Goal: Information Seeking & Learning: Learn about a topic

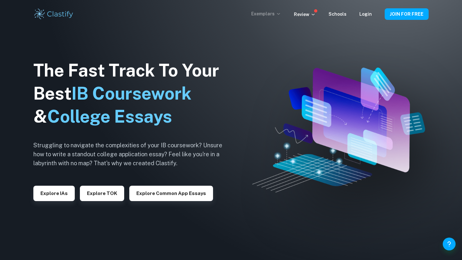
click at [276, 15] on p "Exemplars" at bounding box center [266, 13] width 30 height 7
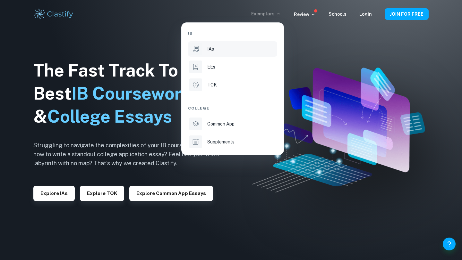
click at [224, 46] on div "IAs" at bounding box center [241, 49] width 69 height 7
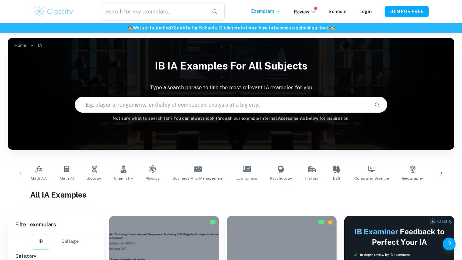
click at [204, 101] on input "text" at bounding box center [222, 105] width 294 height 18
type input "DT"
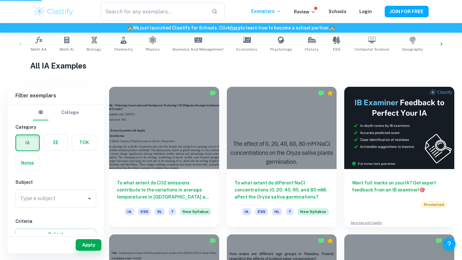
scroll to position [135, 0]
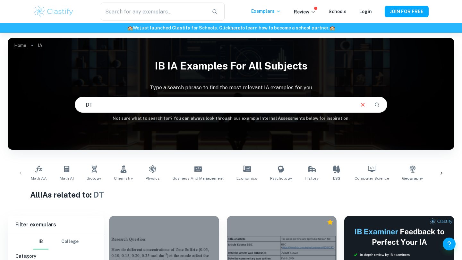
click at [262, 109] on input "DT" at bounding box center [214, 105] width 279 height 18
click at [375, 104] on icon "Search" at bounding box center [377, 105] width 6 height 6
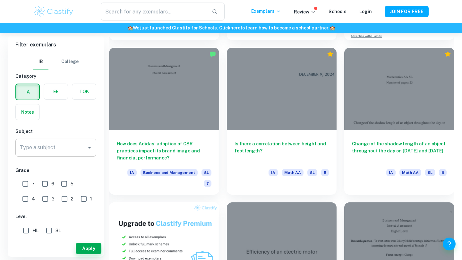
click at [62, 145] on input "Type a subject" at bounding box center [50, 148] width 65 height 12
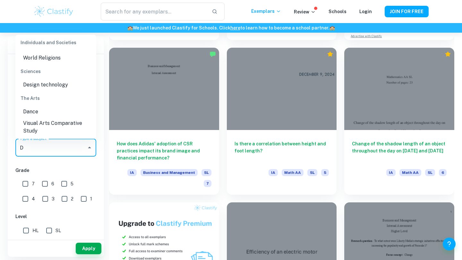
scroll to position [182, 0]
click at [56, 81] on li "Design technology" at bounding box center [55, 85] width 81 height 12
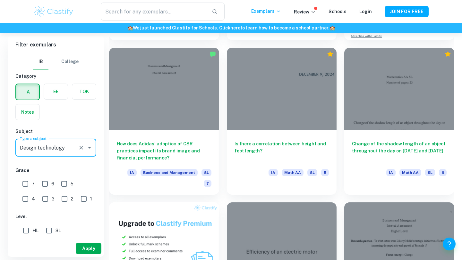
type input "Design technology"
click at [87, 245] on button "Apply" at bounding box center [89, 249] width 26 height 12
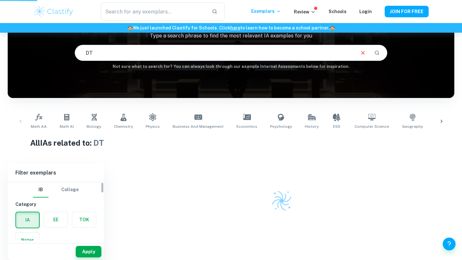
scroll to position [52, 0]
drag, startPoint x: 188, startPoint y: 54, endPoint x: 79, endPoint y: 51, distance: 109.0
click at [79, 51] on input "DT" at bounding box center [214, 53] width 279 height 18
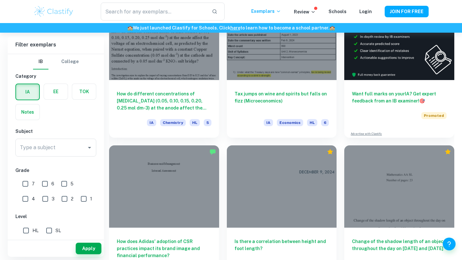
scroll to position [220, 0]
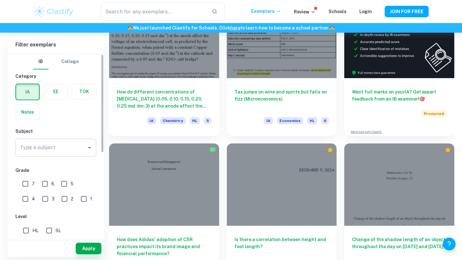
click at [83, 154] on input "Type a subject" at bounding box center [50, 148] width 65 height 12
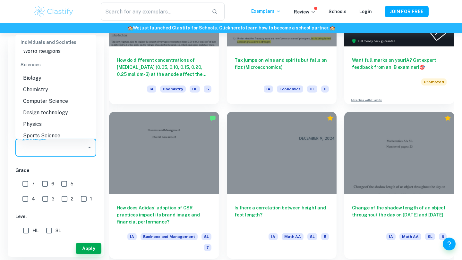
scroll to position [772, 0]
click at [56, 107] on li "Design technology" at bounding box center [55, 113] width 81 height 12
type input "Design technology"
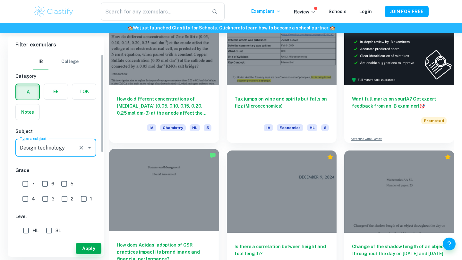
scroll to position [49, 0]
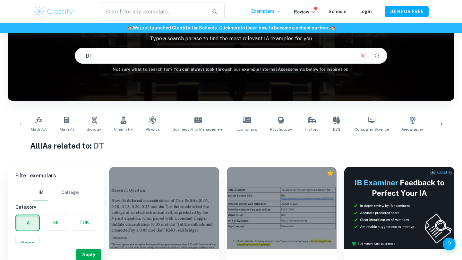
drag, startPoint x: 292, startPoint y: 58, endPoint x: 79, endPoint y: 56, distance: 212.8
click at [79, 56] on input "DT" at bounding box center [214, 56] width 279 height 18
drag, startPoint x: 377, startPoint y: 55, endPoint x: 310, endPoint y: 81, distance: 71.5
click at [377, 55] on icon "Search" at bounding box center [377, 56] width 6 height 6
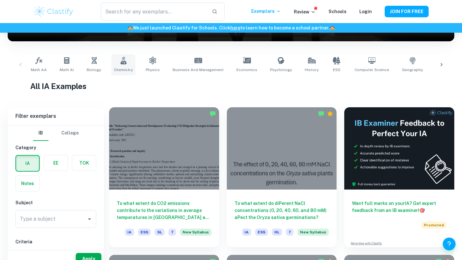
scroll to position [139, 0]
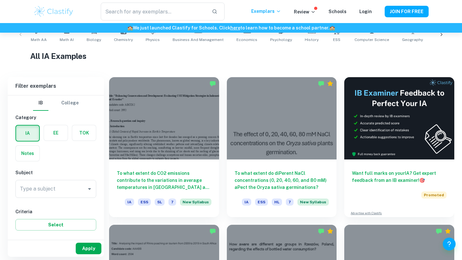
click at [85, 250] on button "Apply" at bounding box center [89, 249] width 26 height 12
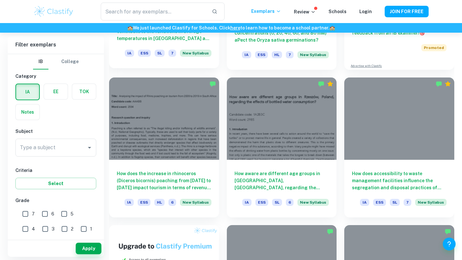
scroll to position [287, 0]
click at [73, 148] on input "Type a subject" at bounding box center [50, 148] width 65 height 12
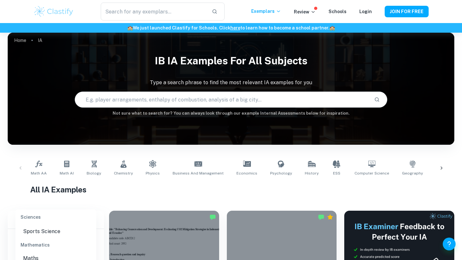
scroll to position [0, 0]
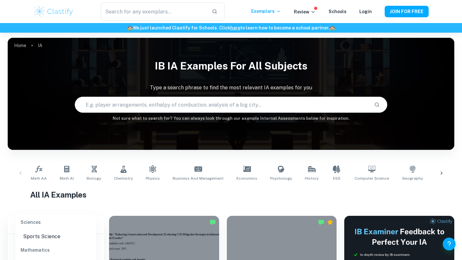
click at [220, 111] on input "text" at bounding box center [222, 105] width 294 height 18
click at [211, 106] on input "text" at bounding box center [222, 105] width 294 height 18
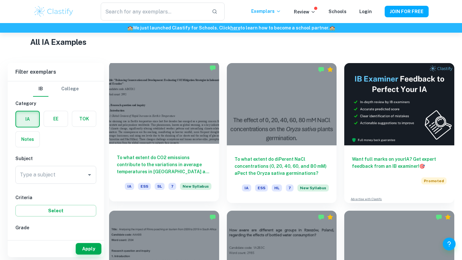
scroll to position [153, 0]
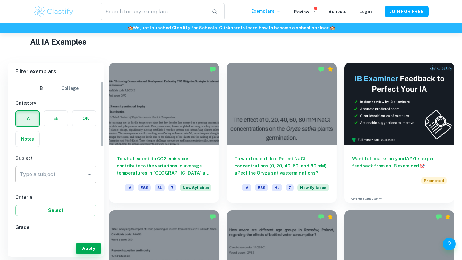
click at [50, 166] on div "Type a subject" at bounding box center [55, 175] width 81 height 18
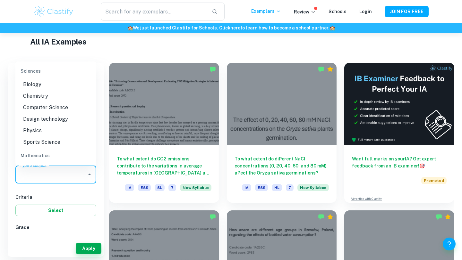
scroll to position [787, 0]
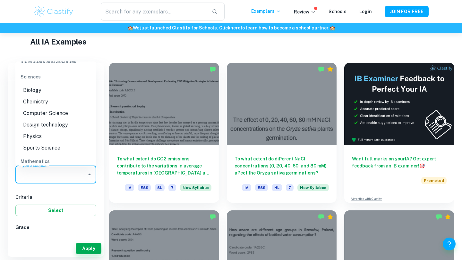
click at [55, 119] on li "Design technology" at bounding box center [55, 125] width 81 height 12
type input "Design technology"
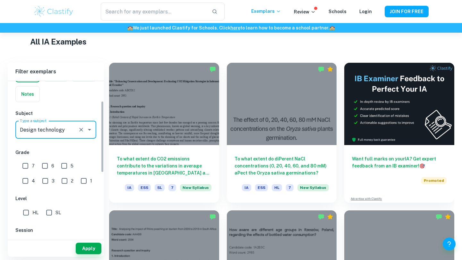
scroll to position [45, 0]
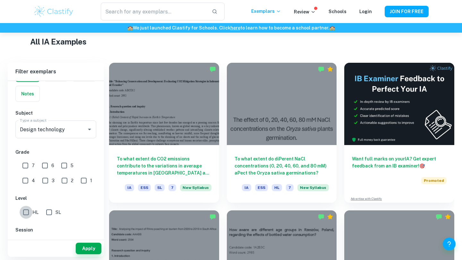
click at [24, 211] on input "HL" at bounding box center [26, 212] width 13 height 13
checkbox input "true"
click at [86, 246] on button "Apply" at bounding box center [89, 249] width 26 height 12
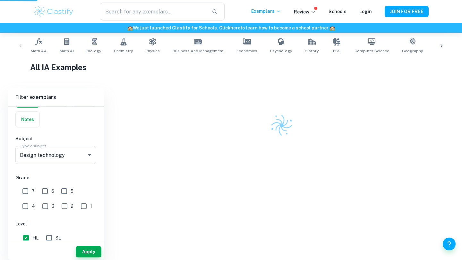
scroll to position [102, 0]
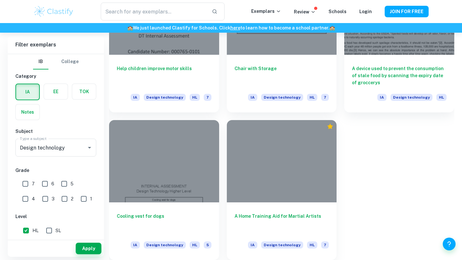
scroll to position [655, 0]
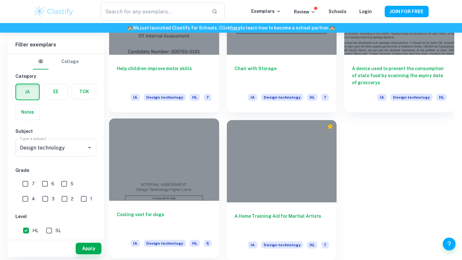
click at [152, 182] on div at bounding box center [164, 160] width 110 height 82
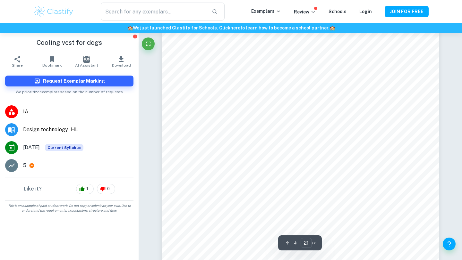
scroll to position [7558, 0]
type input "8"
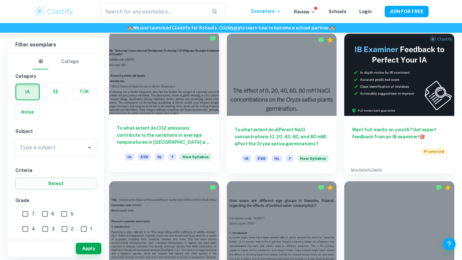
scroll to position [184, 0]
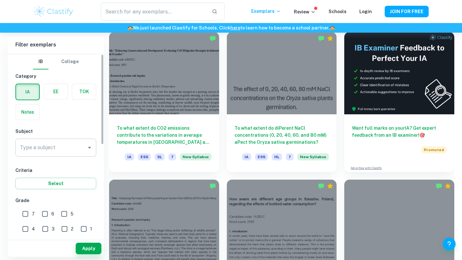
click at [80, 142] on input "Type a subject" at bounding box center [50, 148] width 65 height 12
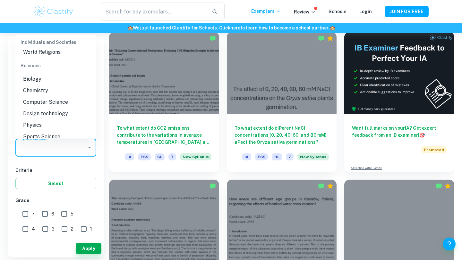
scroll to position [770, 0]
click at [58, 110] on li "Design technology" at bounding box center [55, 116] width 81 height 12
type input "Design technology"
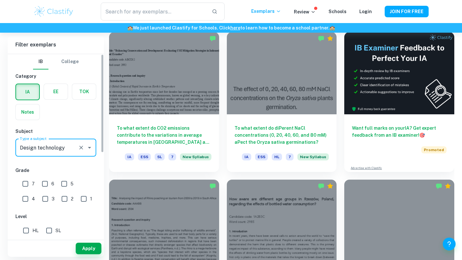
scroll to position [89, 0]
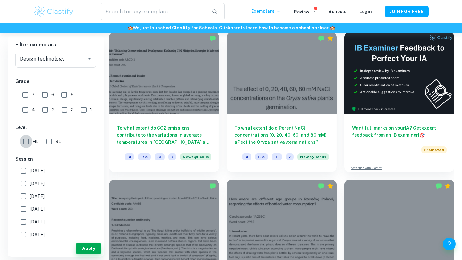
click at [27, 143] on input "HL" at bounding box center [26, 141] width 13 height 13
checkbox input "true"
click at [80, 249] on button "Apply" at bounding box center [89, 249] width 26 height 12
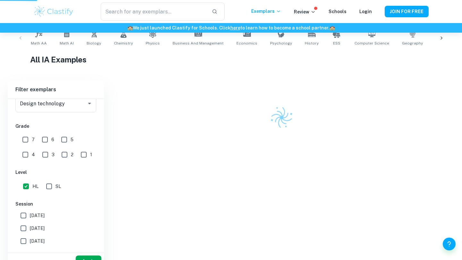
scroll to position [113, 0]
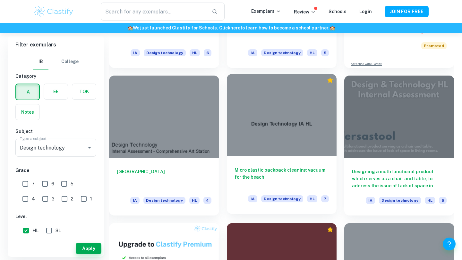
scroll to position [258, 0]
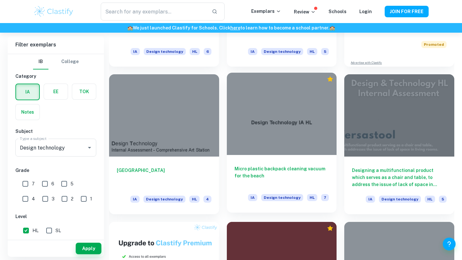
click at [266, 172] on h6 "Micro plastic backpack cleaning vacuum for the beach" at bounding box center [281, 175] width 95 height 21
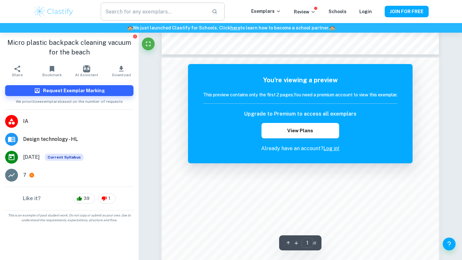
scroll to position [418, 0]
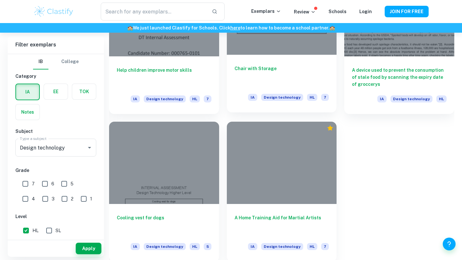
scroll to position [655, 0]
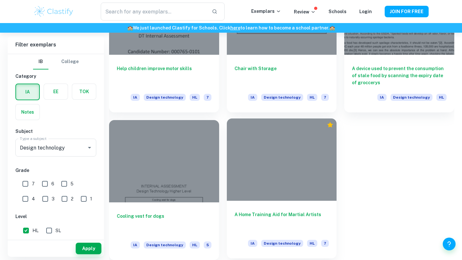
click at [266, 216] on h6 "A Home Training Aid for Martial Artists" at bounding box center [281, 221] width 95 height 21
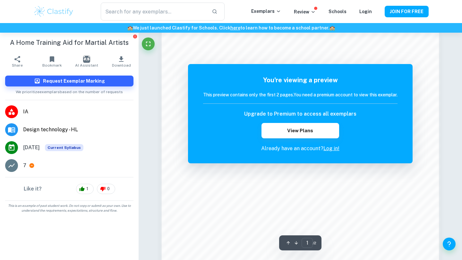
scroll to position [469, 0]
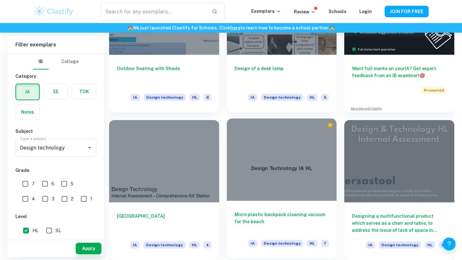
scroll to position [118, 0]
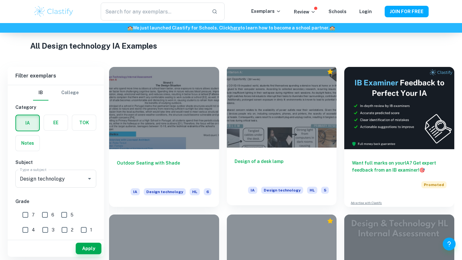
click at [266, 163] on h6 "Design of a desk lamp" at bounding box center [281, 168] width 95 height 21
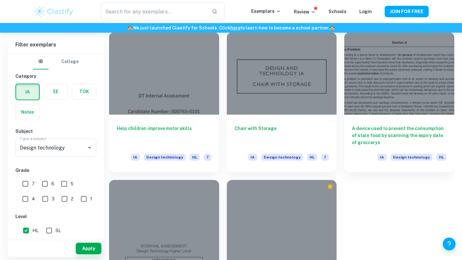
scroll to position [580, 0]
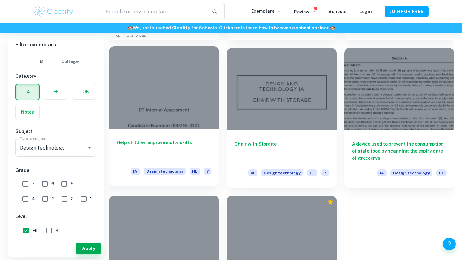
click at [171, 144] on h6 "Help children improve motor skills" at bounding box center [164, 149] width 95 height 21
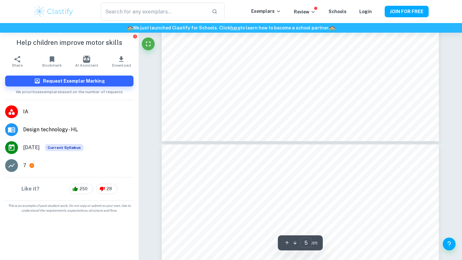
scroll to position [1619, 0]
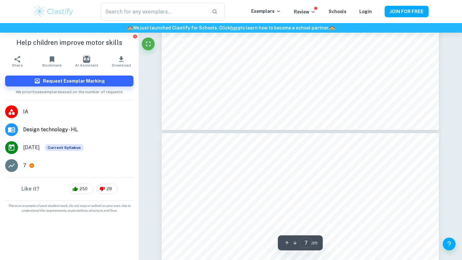
type input "8"
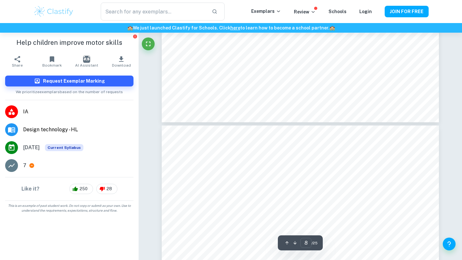
scroll to position [2827, 0]
